Goal: Task Accomplishment & Management: Use online tool/utility

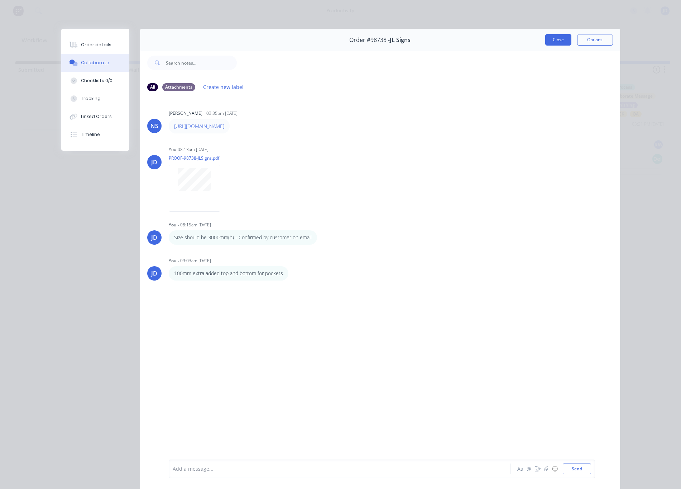
click at [554, 39] on button "Close" at bounding box center [559, 39] width 26 height 11
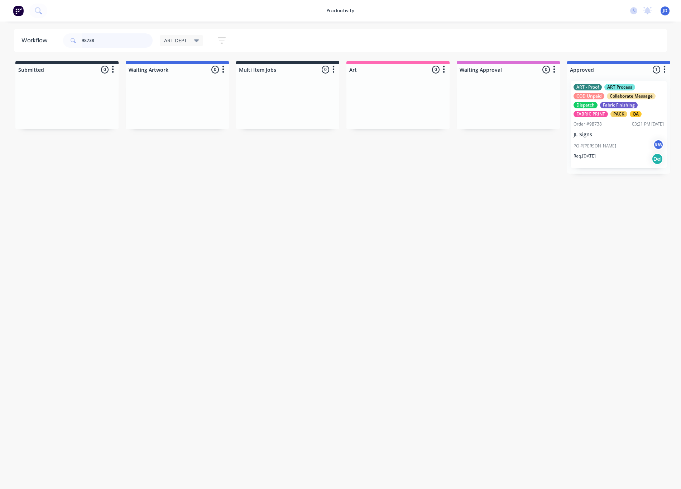
drag, startPoint x: 124, startPoint y: 42, endPoint x: 61, endPoint y: 36, distance: 62.7
click at [62, 36] on div "98738 ART DEPT Save new view None edit ART DEPT (Default) edit Banner Finishing…" at bounding box center [148, 41] width 172 height 22
click at [99, 40] on input "98738" at bounding box center [117, 40] width 71 height 14
drag, startPoint x: 102, startPoint y: 42, endPoint x: 53, endPoint y: 40, distance: 49.5
click at [53, 40] on header "Workflow 98738 ART DEPT Save new view None edit ART DEPT (Default) edit Banner …" at bounding box center [340, 40] width 653 height 23
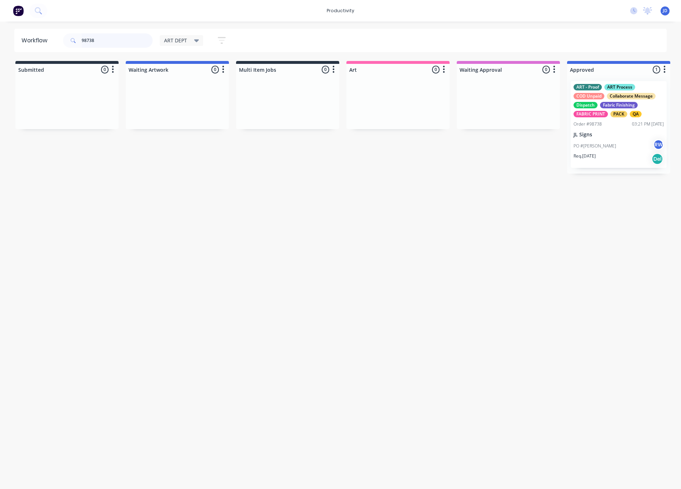
click at [130, 43] on input "98738" at bounding box center [117, 40] width 71 height 14
drag, startPoint x: 83, startPoint y: 45, endPoint x: 60, endPoint y: 43, distance: 22.6
click at [60, 43] on header "Workflow 98738 ART DEPT Save new view None edit ART DEPT (Default) edit Banner …" at bounding box center [340, 40] width 653 height 23
click at [92, 39] on input "98738" at bounding box center [117, 40] width 71 height 14
drag, startPoint x: 98, startPoint y: 41, endPoint x: 59, endPoint y: 37, distance: 39.6
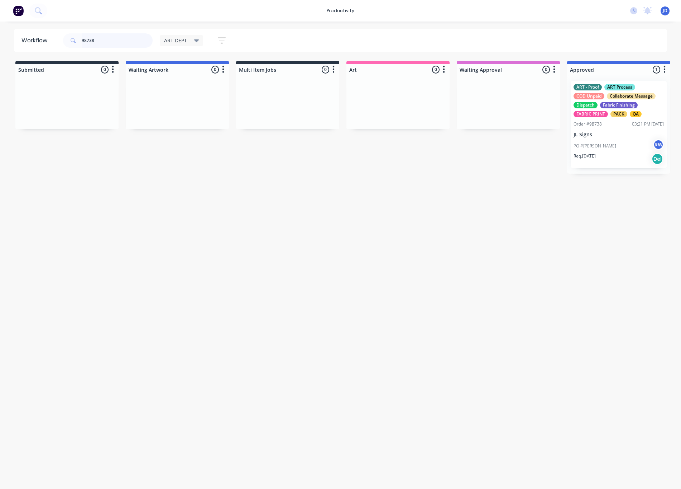
click at [60, 37] on header "Workflow 98738 ART DEPT Save new view None edit ART DEPT (Default) edit Banner …" at bounding box center [340, 40] width 653 height 23
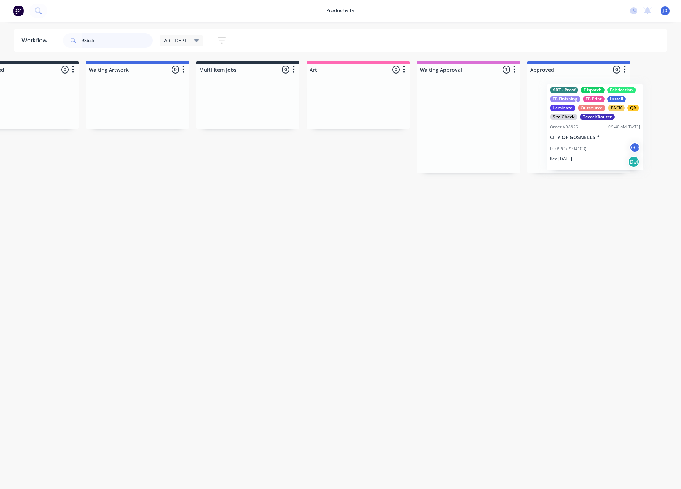
drag, startPoint x: 505, startPoint y: 131, endPoint x: 591, endPoint y: 134, distance: 86.8
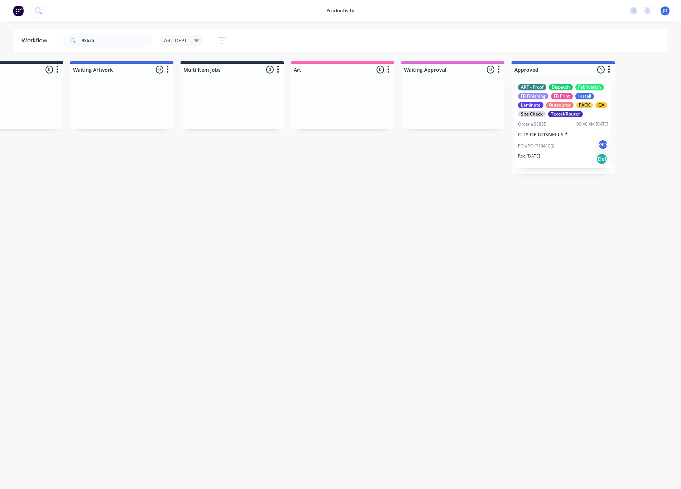
click at [560, 146] on div "PO #PO (P194103) GD" at bounding box center [563, 146] width 90 height 14
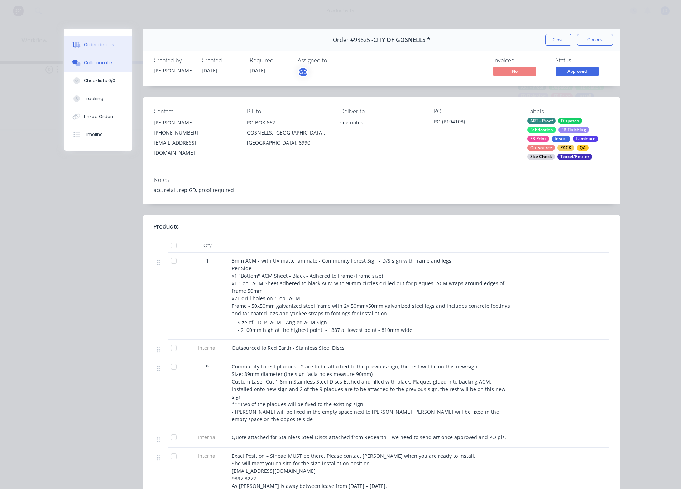
drag, startPoint x: 89, startPoint y: 67, endPoint x: 85, endPoint y: 68, distance: 4.4
click at [89, 67] on button "Collaborate" at bounding box center [98, 63] width 68 height 18
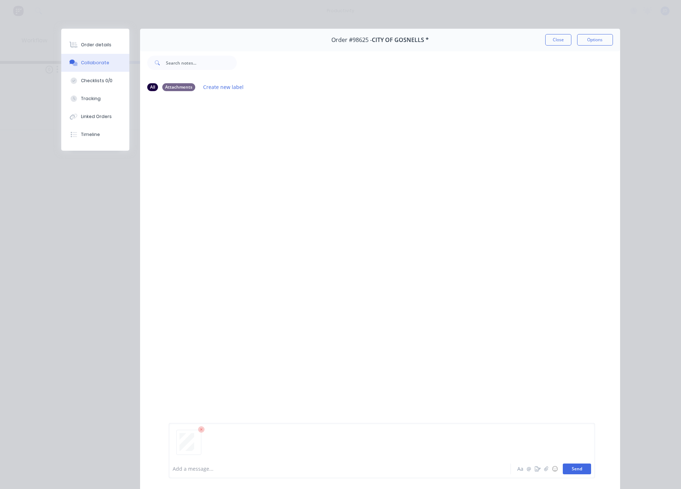
click at [581, 471] on button "Send" at bounding box center [577, 468] width 28 height 11
click at [558, 42] on button "Close" at bounding box center [559, 39] width 26 height 11
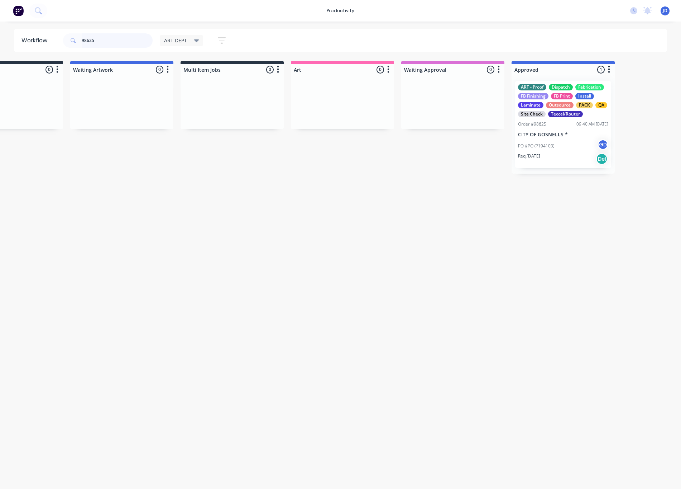
drag, startPoint x: 107, startPoint y: 43, endPoint x: 90, endPoint y: 43, distance: 16.8
click at [90, 43] on input "98625" at bounding box center [117, 40] width 71 height 14
click at [99, 41] on input "98625" at bounding box center [117, 40] width 71 height 14
drag, startPoint x: 101, startPoint y: 41, endPoint x: 67, endPoint y: 41, distance: 33.7
click at [67, 41] on div "98625" at bounding box center [108, 40] width 90 height 14
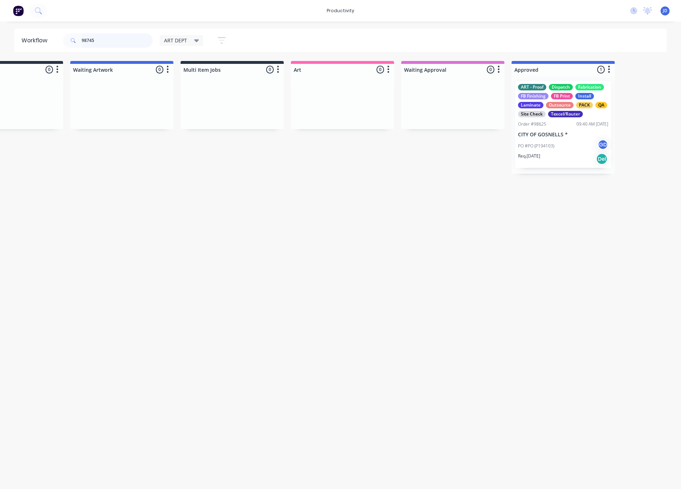
scroll to position [0, 0]
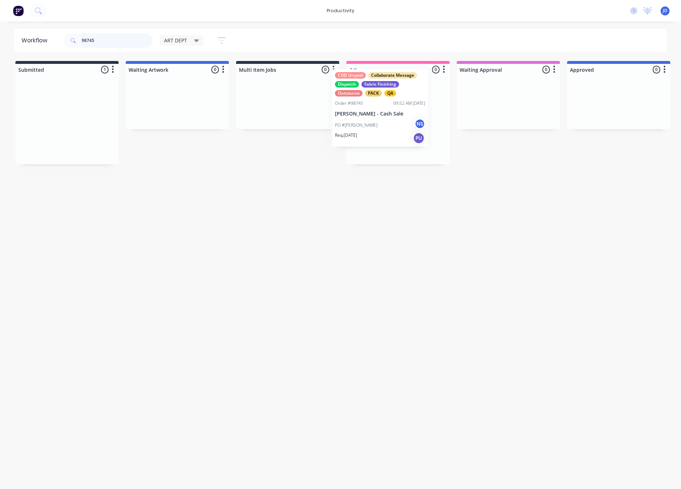
drag, startPoint x: 76, startPoint y: 137, endPoint x: 379, endPoint y: 125, distance: 303.1
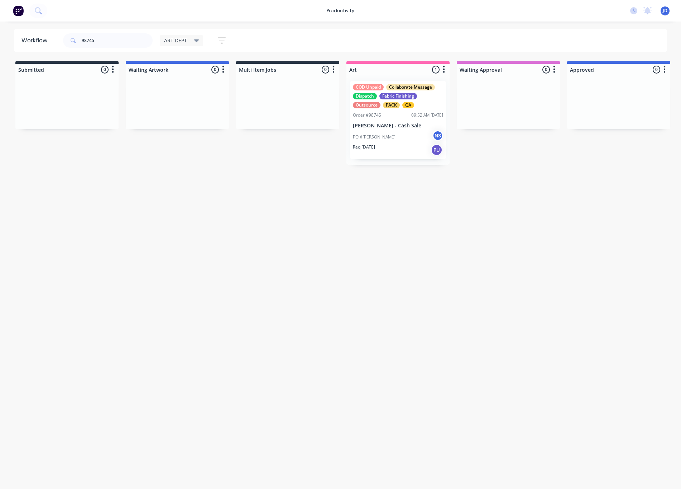
click at [384, 134] on div "COD Unpaid Collaborate Message Dispatch Fabric Finishing Outsource PACK QA Orde…" at bounding box center [398, 119] width 103 height 89
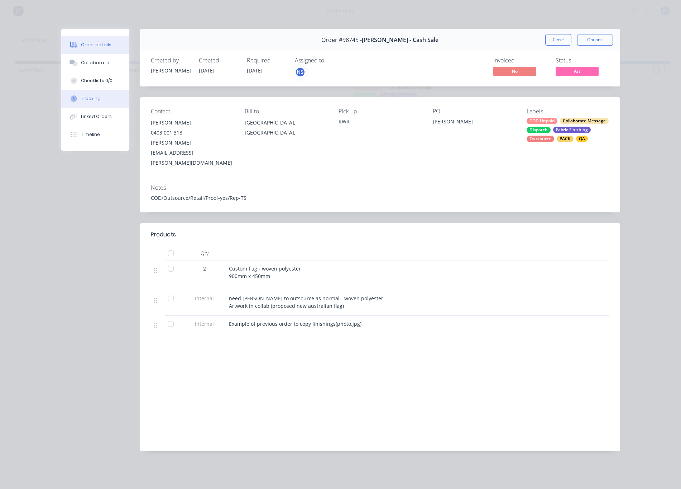
click at [97, 102] on button "Tracking" at bounding box center [95, 99] width 68 height 18
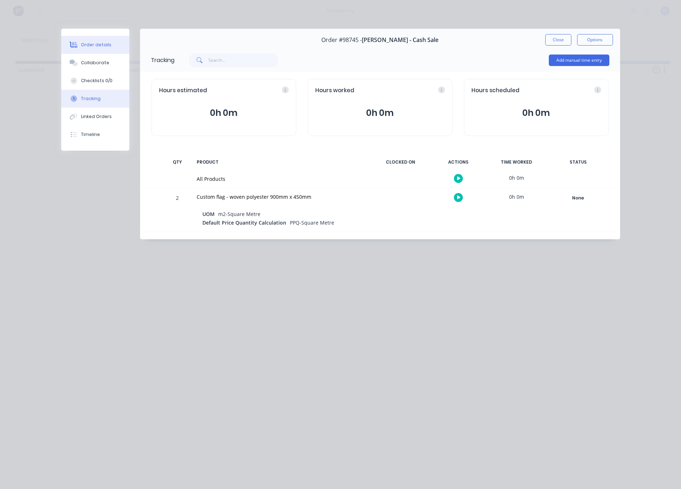
click at [99, 47] on div "Order details" at bounding box center [96, 45] width 30 height 6
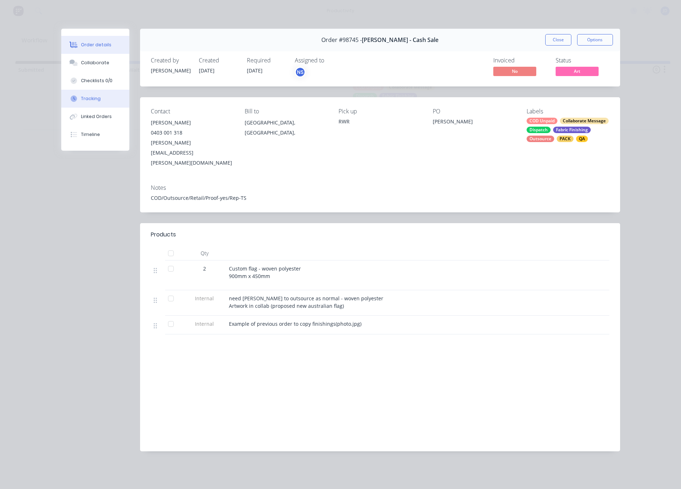
click at [97, 103] on button "Tracking" at bounding box center [95, 99] width 68 height 18
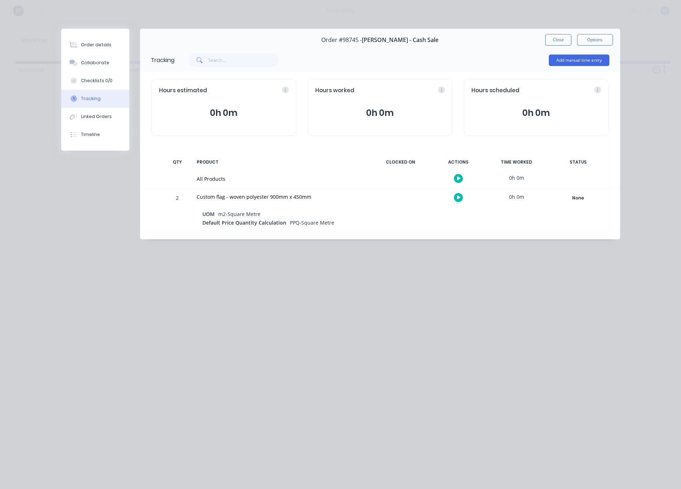
click at [460, 199] on icon "button" at bounding box center [459, 197] width 4 height 4
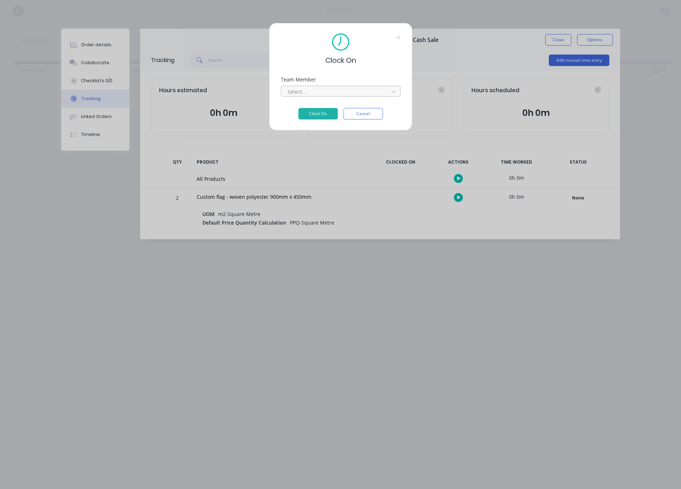
click at [303, 92] on div "Select..." at bounding box center [336, 92] width 97 height 8
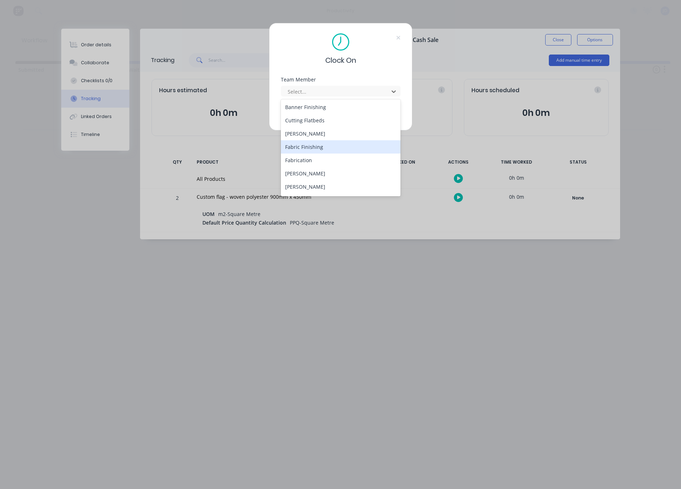
scroll to position [49, 0]
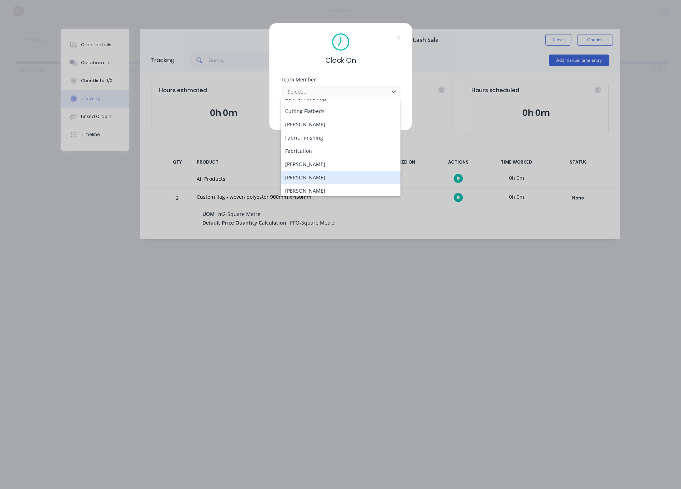
drag, startPoint x: 302, startPoint y: 172, endPoint x: 323, endPoint y: 132, distance: 45.4
click at [302, 172] on div "[PERSON_NAME]" at bounding box center [341, 177] width 120 height 13
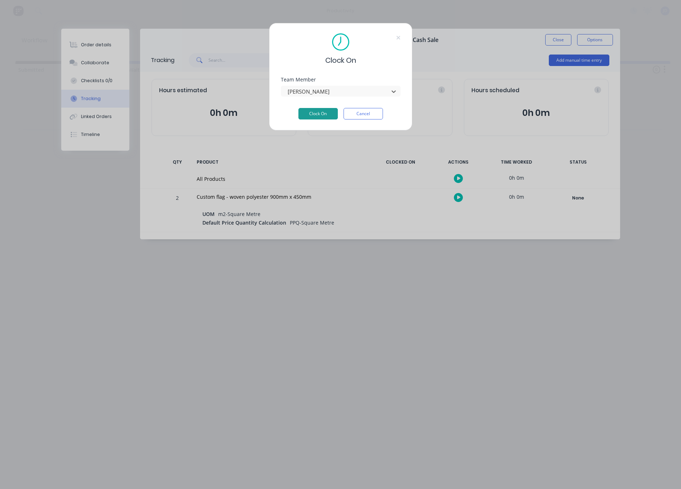
click at [323, 116] on button "Clock On" at bounding box center [318, 113] width 39 height 11
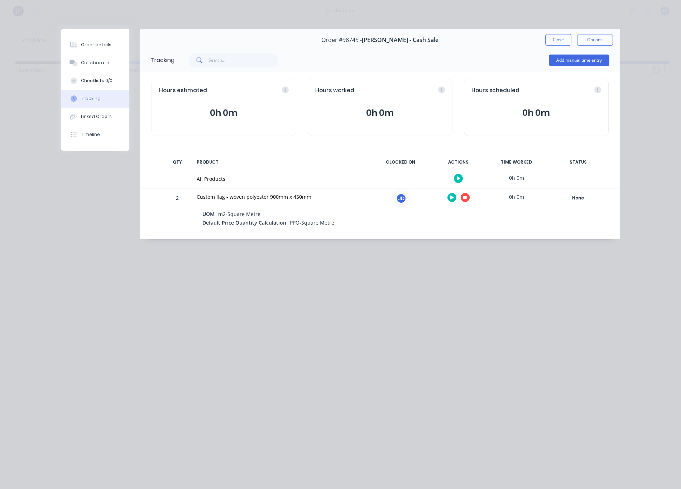
click at [465, 199] on icon "button" at bounding box center [465, 198] width 4 height 4
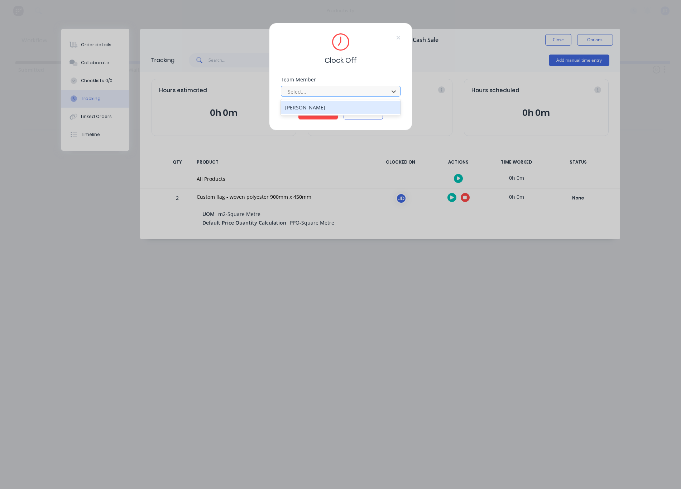
drag, startPoint x: 310, startPoint y: 91, endPoint x: 307, endPoint y: 95, distance: 5.0
click at [310, 91] on div at bounding box center [336, 91] width 98 height 9
click at [303, 106] on div "[PERSON_NAME]" at bounding box center [341, 107] width 120 height 13
click at [311, 114] on button "Clock Off" at bounding box center [318, 113] width 39 height 11
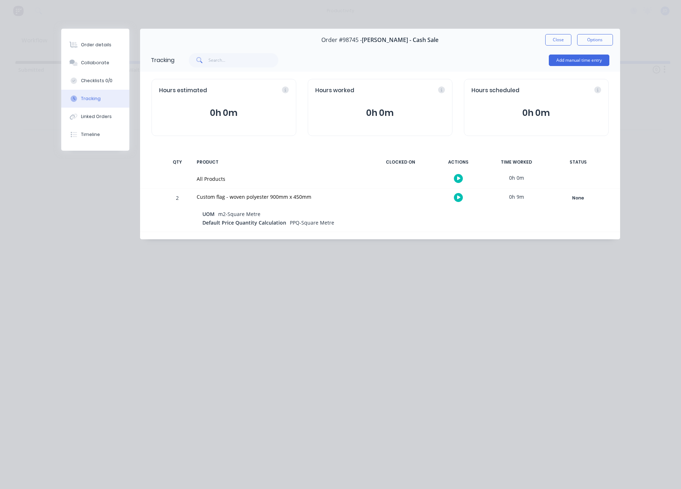
click at [557, 41] on button "Close" at bounding box center [559, 39] width 26 height 11
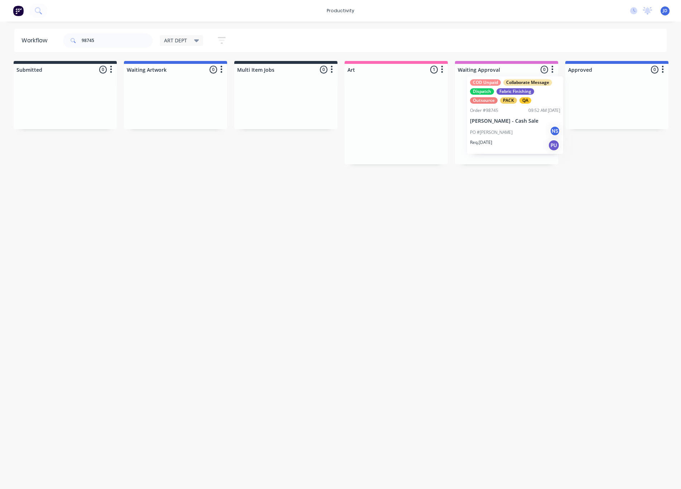
scroll to position [0, 3]
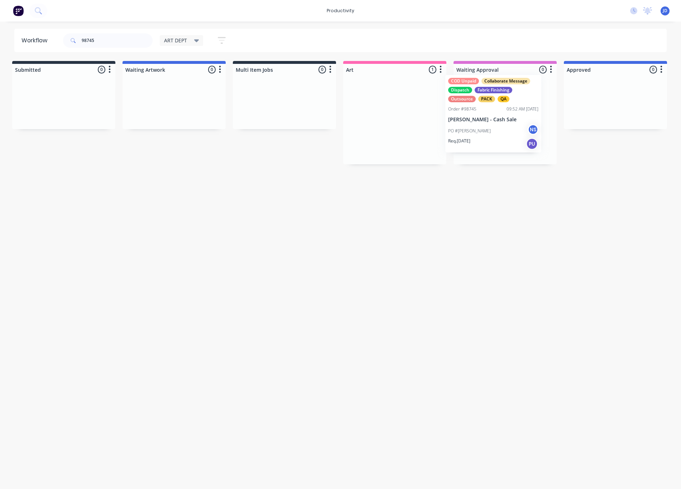
drag, startPoint x: 391, startPoint y: 128, endPoint x: 486, endPoint y: 122, distance: 95.2
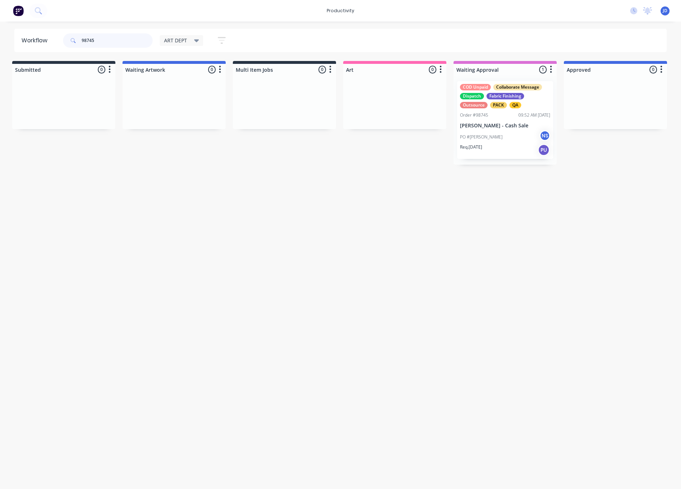
drag, startPoint x: 134, startPoint y: 39, endPoint x: 83, endPoint y: 34, distance: 51.5
click at [83, 34] on input "98745" at bounding box center [117, 40] width 71 height 14
type input "98752"
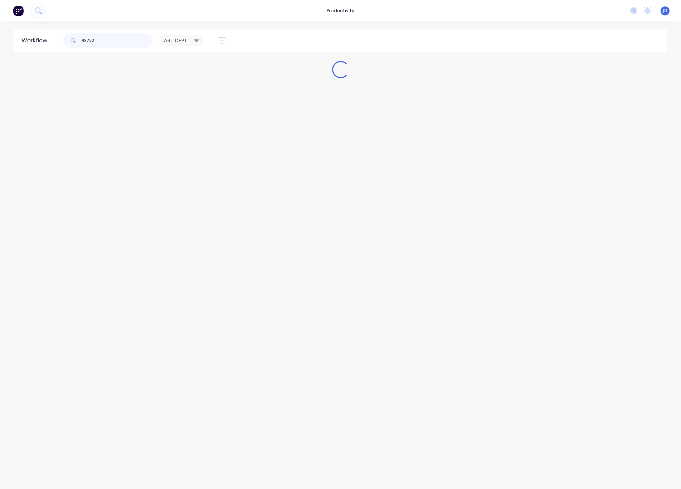
scroll to position [0, 0]
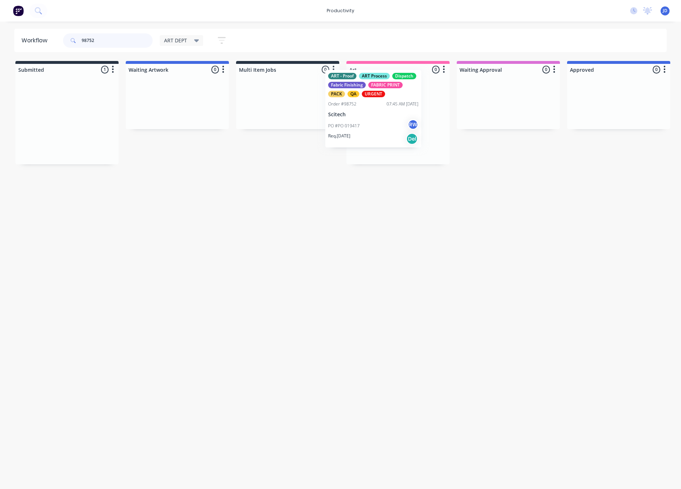
drag, startPoint x: 111, startPoint y: 129, endPoint x: 386, endPoint y: 117, distance: 274.8
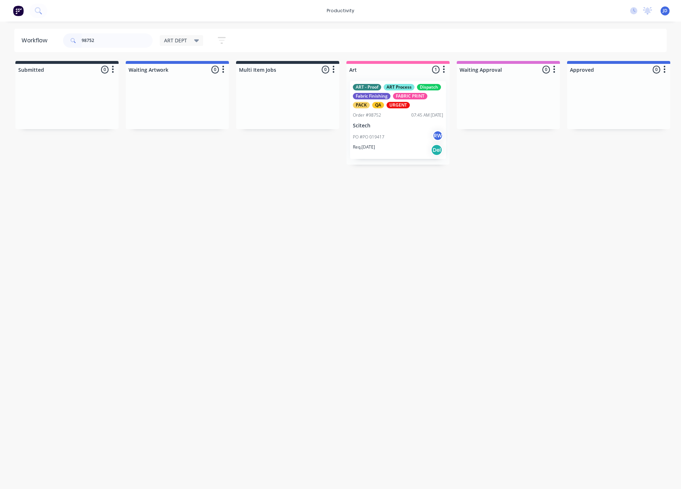
click at [367, 134] on p "PO #PO 019417" at bounding box center [369, 137] width 32 height 6
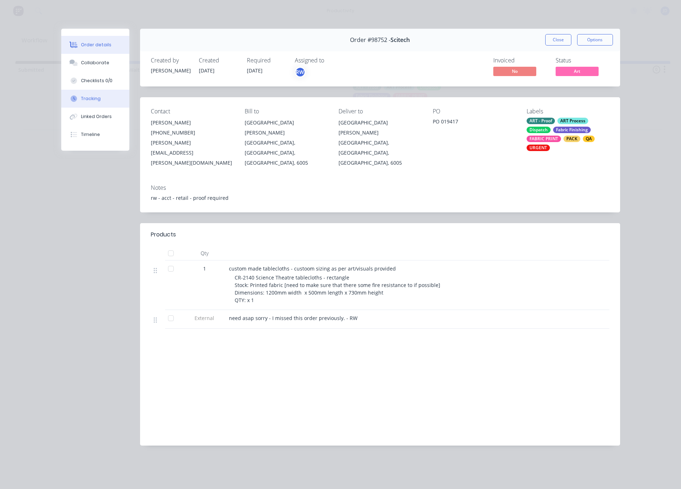
click at [91, 102] on button "Tracking" at bounding box center [95, 99] width 68 height 18
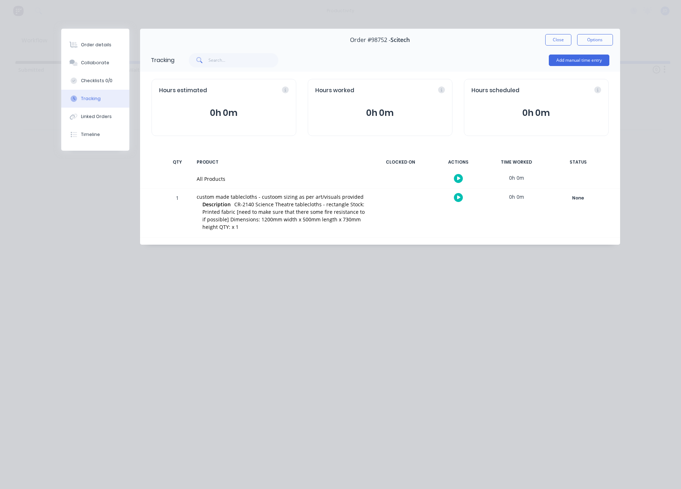
click at [454, 198] on button "button" at bounding box center [458, 197] width 9 height 9
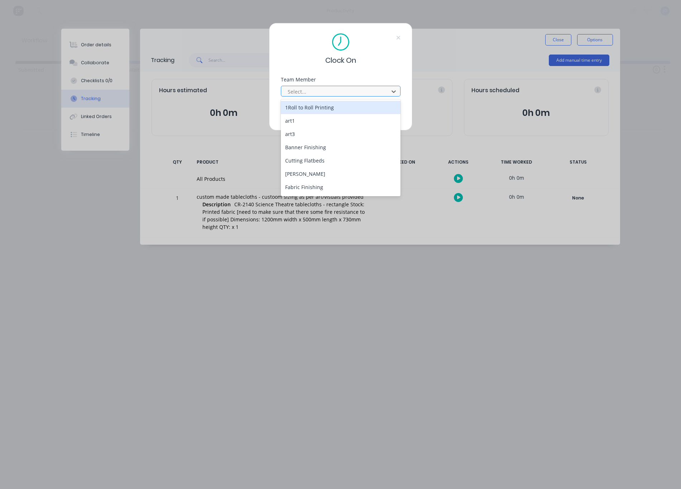
click at [299, 92] on div "Select..." at bounding box center [336, 92] width 97 height 8
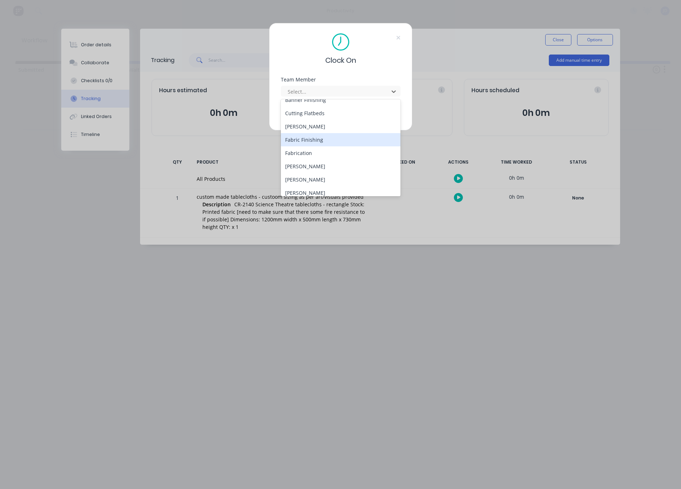
scroll to position [48, 0]
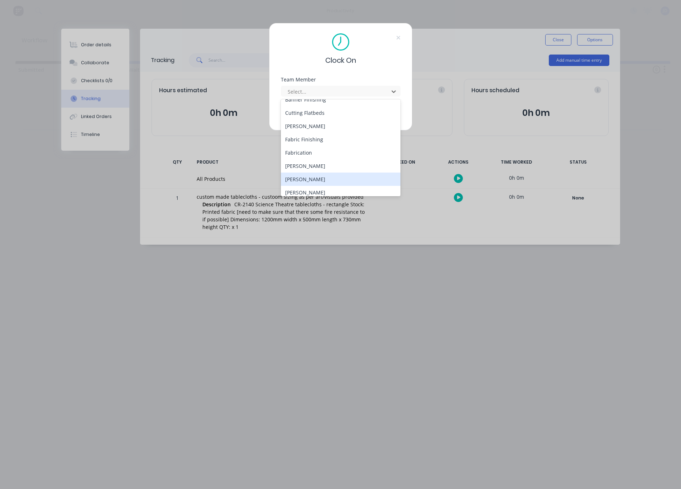
click at [295, 175] on div "[PERSON_NAME]" at bounding box center [341, 178] width 120 height 13
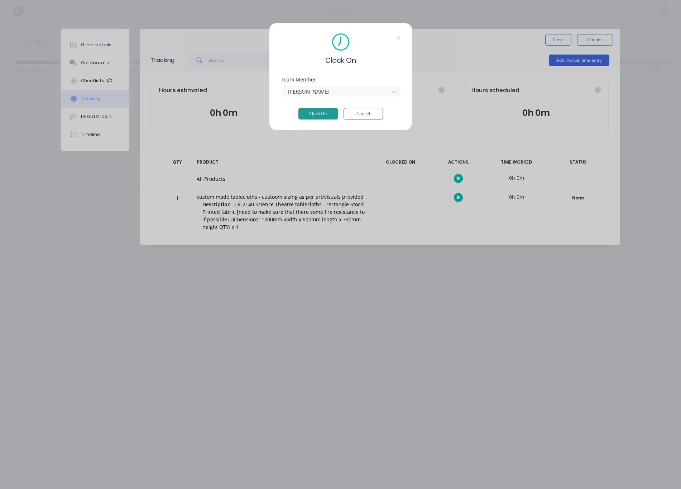
click at [309, 116] on button "Clock On" at bounding box center [318, 113] width 39 height 11
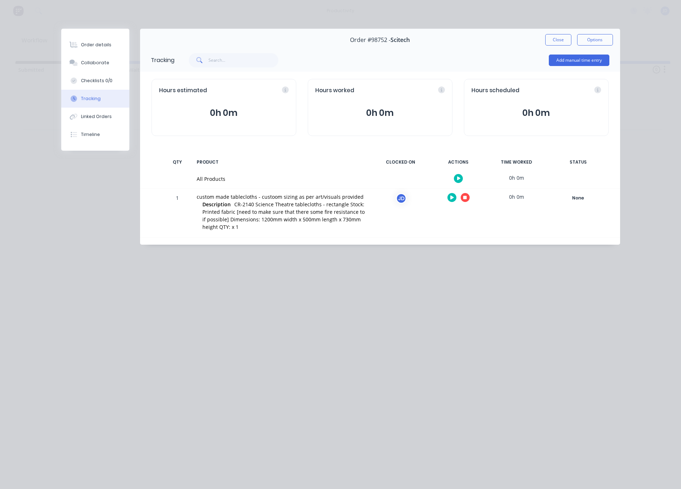
click at [465, 199] on icon "button" at bounding box center [465, 198] width 4 height 4
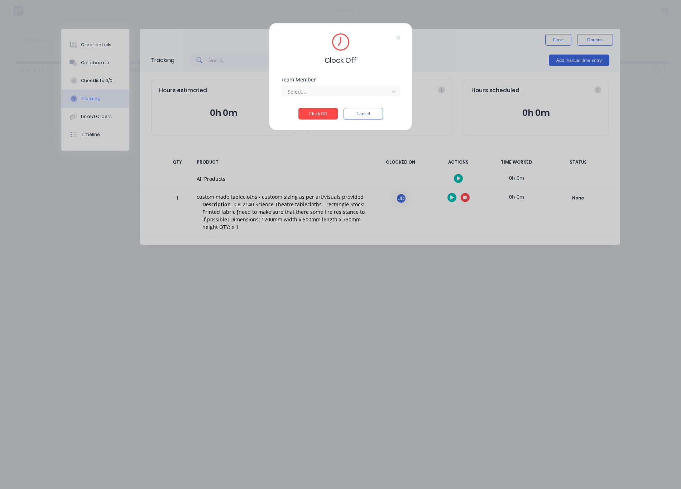
click at [465, 199] on div "Clock Off Team Member Select... Clock Off Cancel" at bounding box center [340, 244] width 681 height 489
click at [345, 90] on div at bounding box center [336, 91] width 98 height 9
click at [331, 108] on div "[PERSON_NAME]" at bounding box center [341, 107] width 120 height 13
click at [321, 114] on button "Clock Off" at bounding box center [318, 113] width 39 height 11
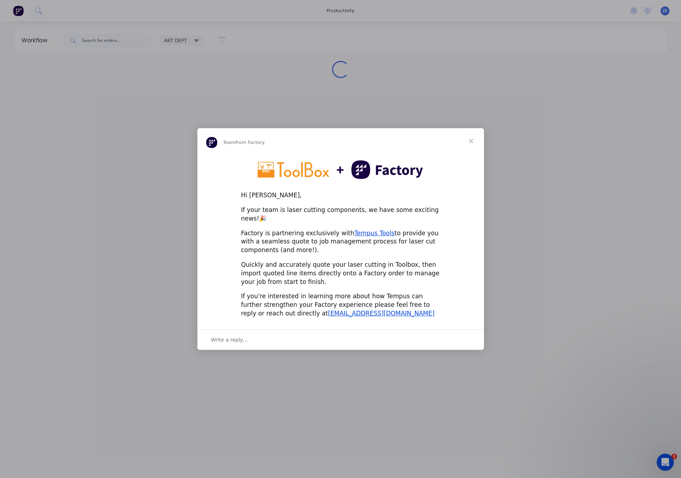
click at [474, 142] on span "Close" at bounding box center [471, 141] width 26 height 26
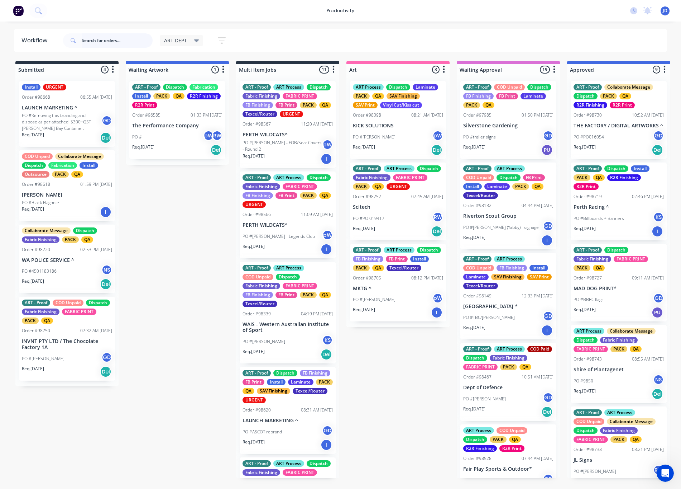
click at [99, 44] on input "text" at bounding box center [117, 40] width 71 height 14
type input "98752"
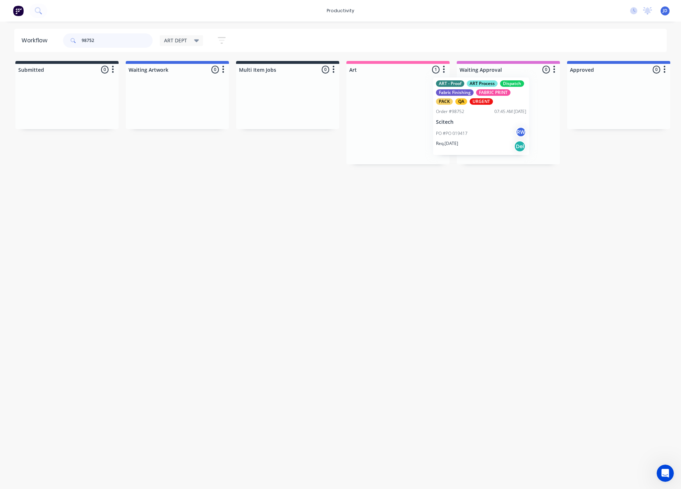
drag, startPoint x: 386, startPoint y: 116, endPoint x: 480, endPoint y: 119, distance: 93.9
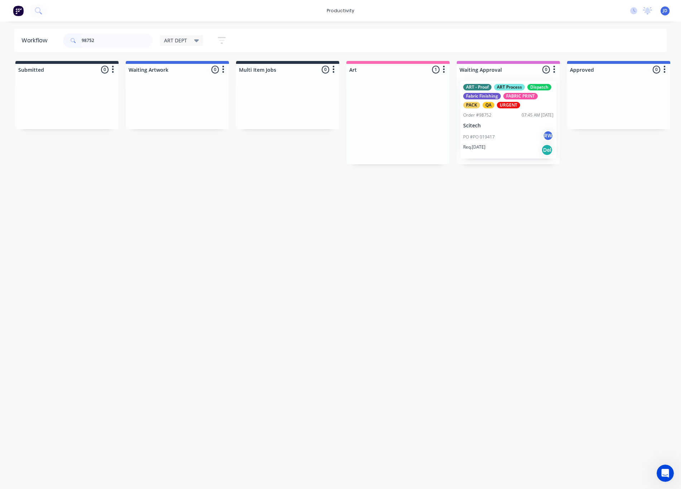
click at [484, 129] on div at bounding box center [508, 119] width 103 height 89
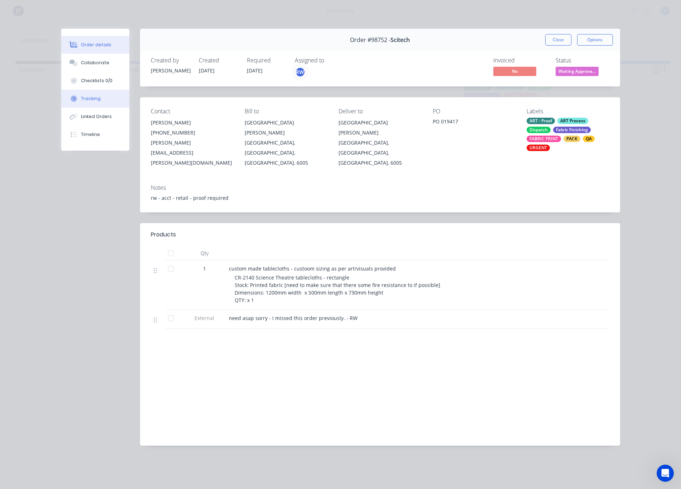
click at [106, 104] on button "Tracking" at bounding box center [95, 99] width 68 height 18
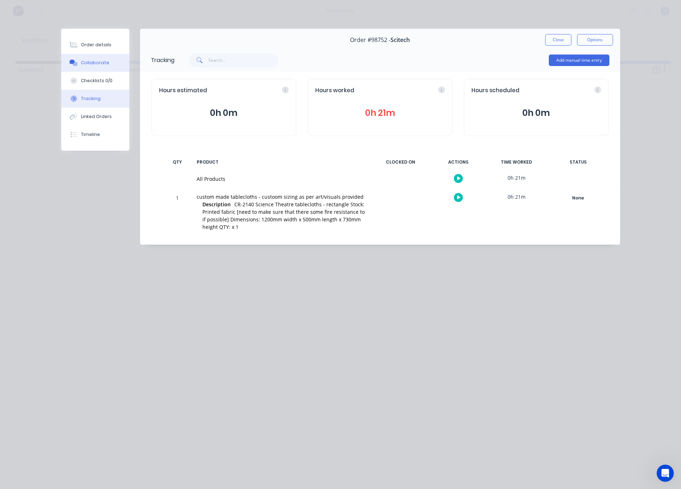
click at [110, 66] on button "Collaborate" at bounding box center [95, 63] width 68 height 18
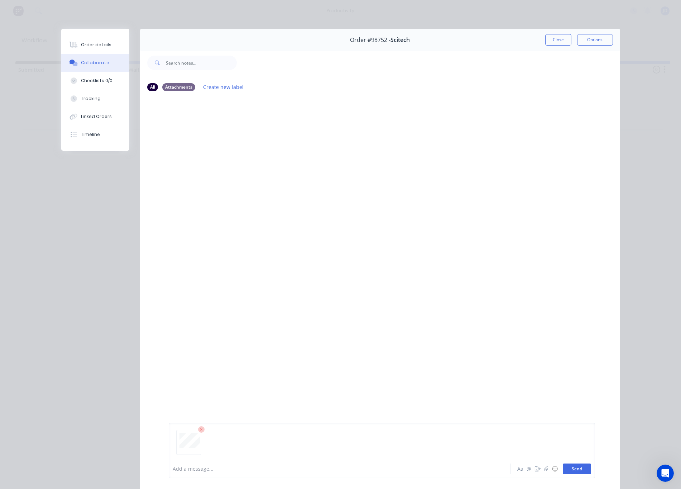
click at [581, 465] on button "Send" at bounding box center [577, 468] width 28 height 11
click at [236, 468] on div at bounding box center [330, 469] width 314 height 8
click at [549, 45] on button "Close" at bounding box center [559, 39] width 26 height 11
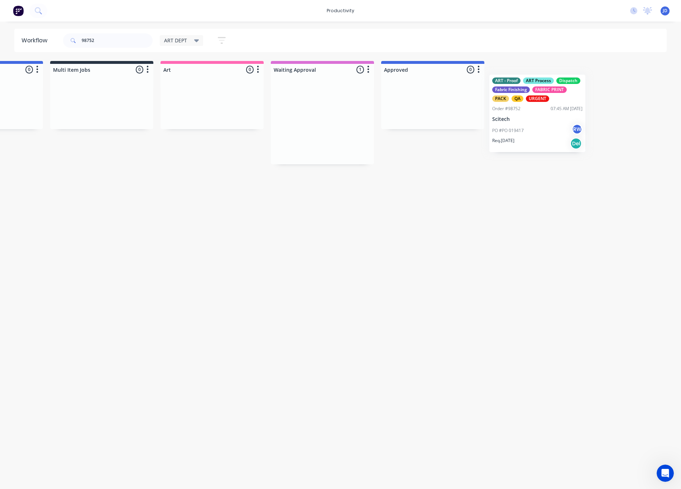
scroll to position [0, 187]
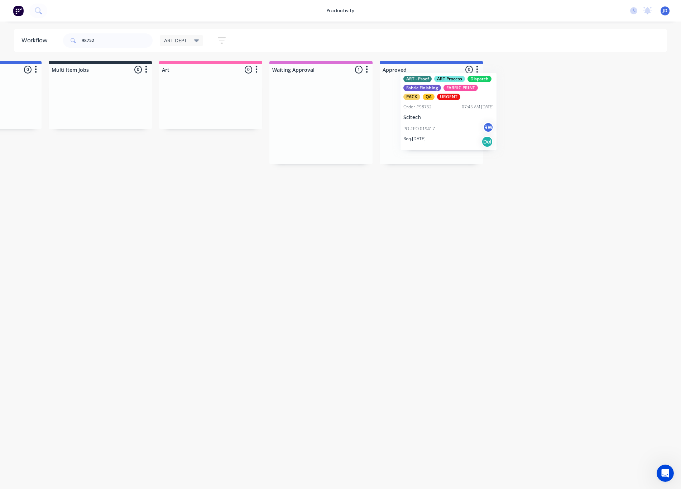
drag, startPoint x: 545, startPoint y: 126, endPoint x: 423, endPoint y: 119, distance: 121.7
